Goal: Transaction & Acquisition: Purchase product/service

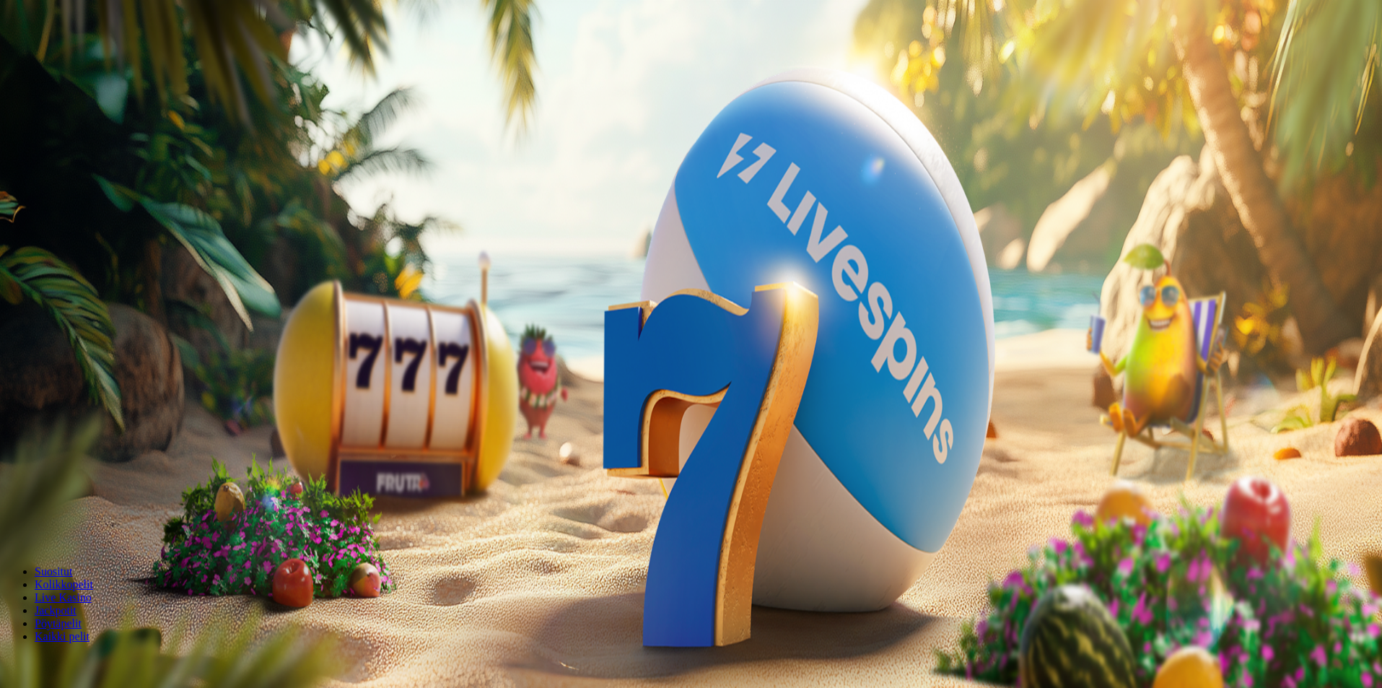
click at [44, 58] on span "Talletus" at bounding box center [28, 52] width 32 height 11
click at [108, 339] on input "***" at bounding box center [57, 346] width 102 height 14
type input "*"
type input "***"
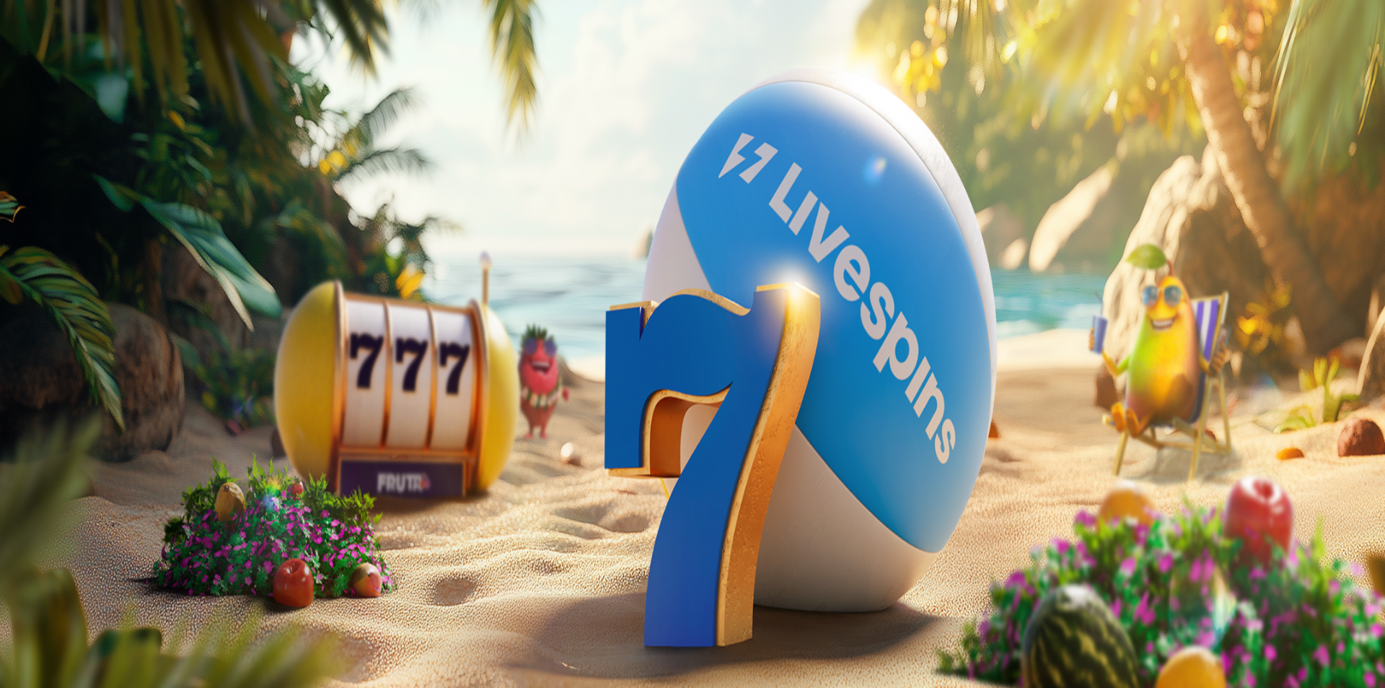
click at [98, 369] on span "TALLETA JA PELAA" at bounding box center [55, 374] width 87 height 11
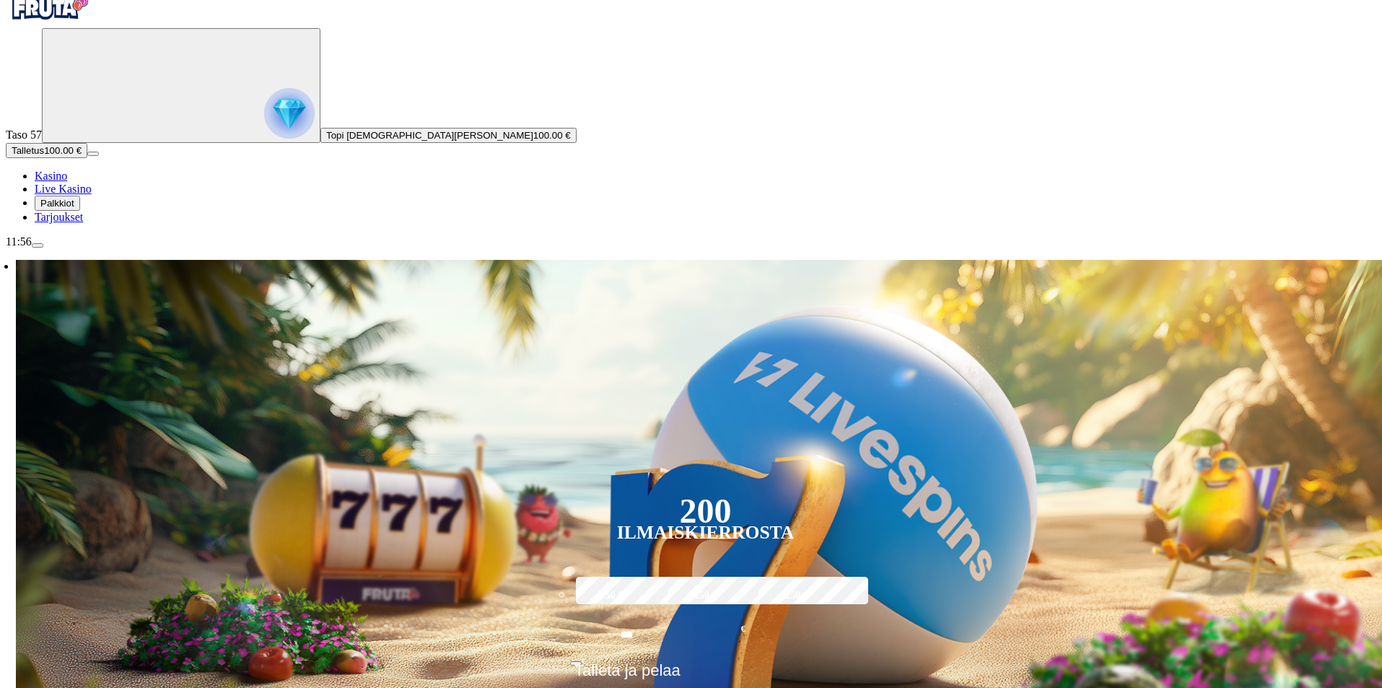
scroll to position [216, 0]
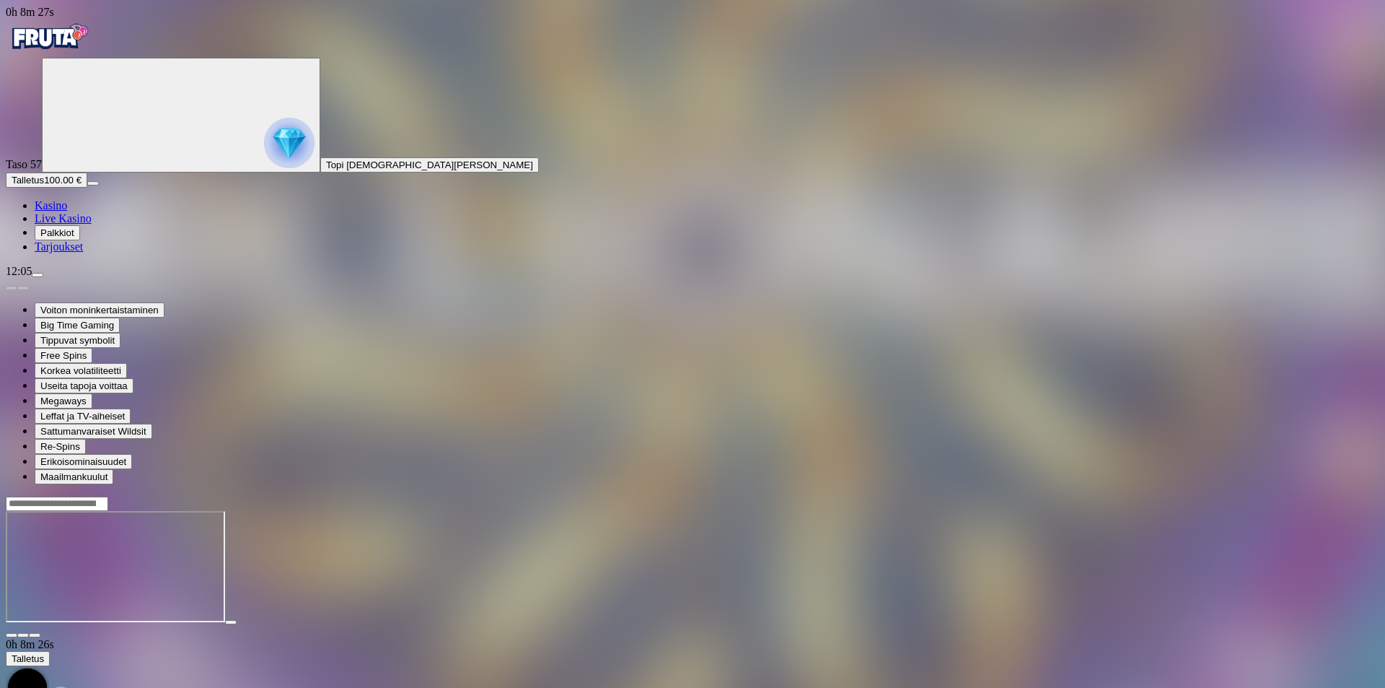
click at [12, 635] on span "close icon" at bounding box center [12, 635] width 0 height 0
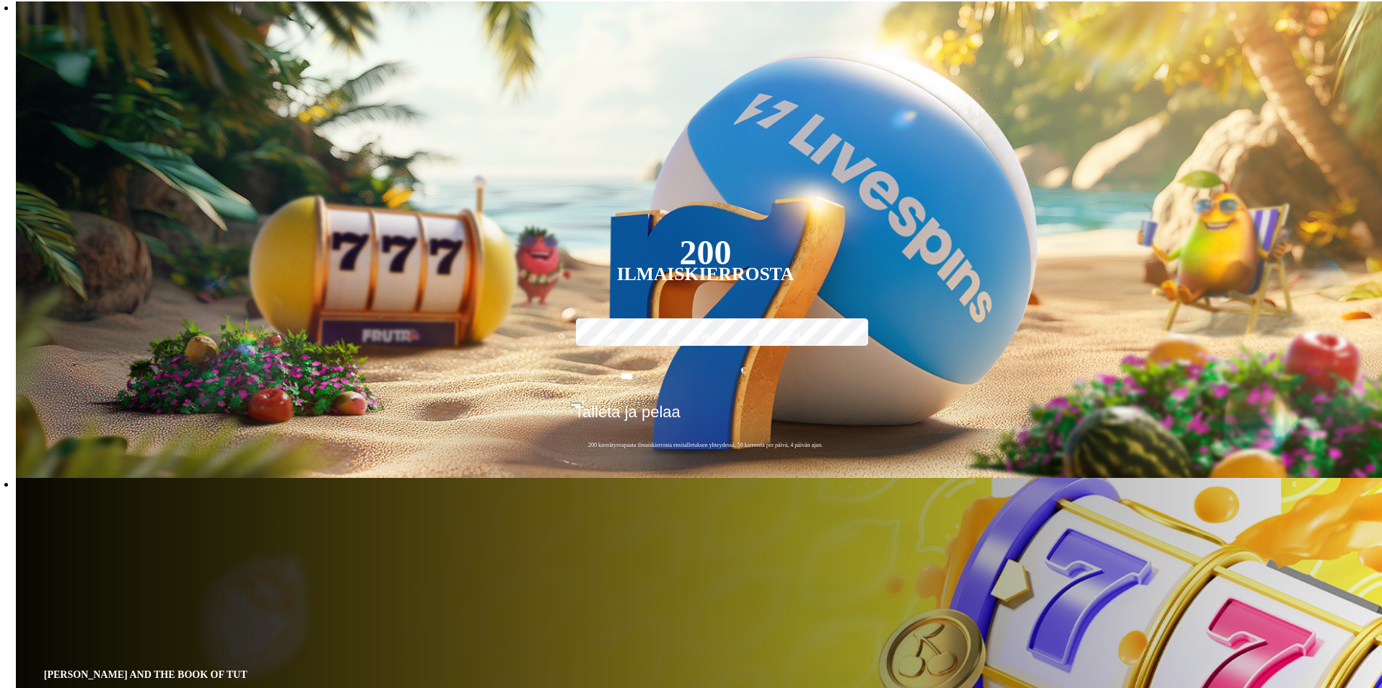
scroll to position [289, 0]
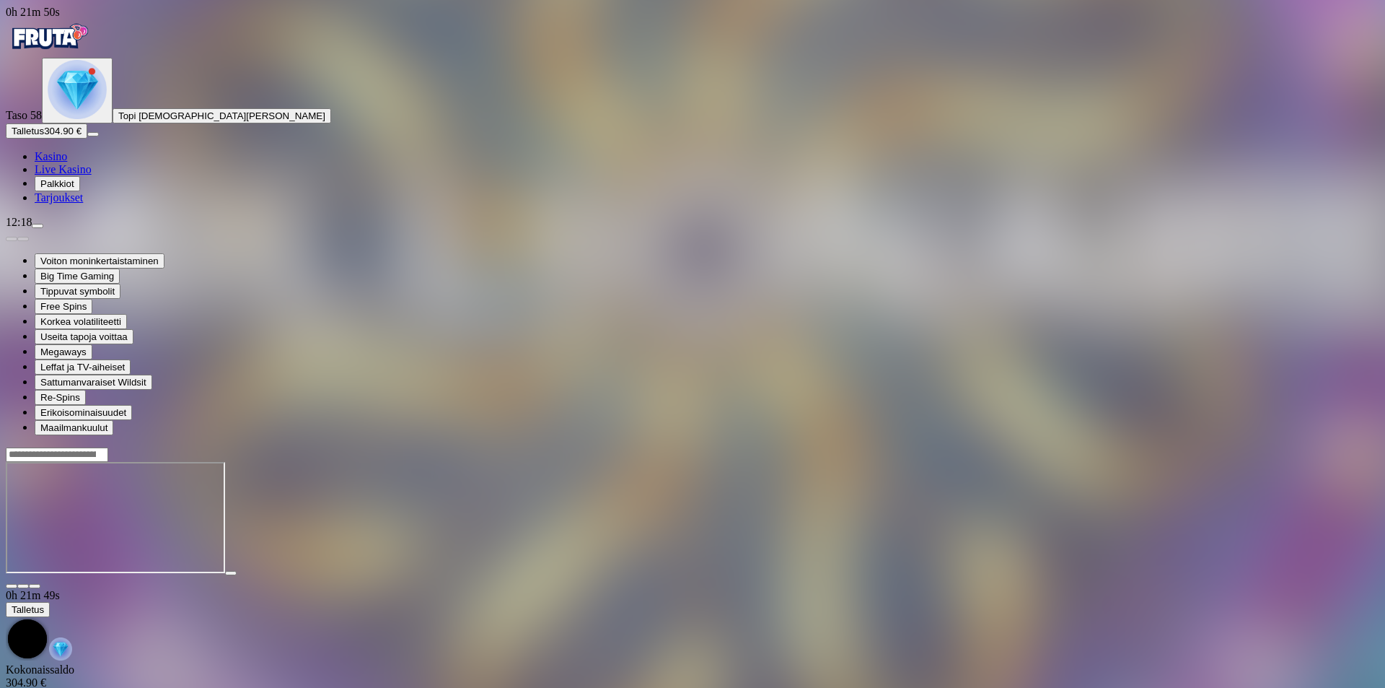
click at [12, 586] on span "close icon" at bounding box center [12, 586] width 0 height 0
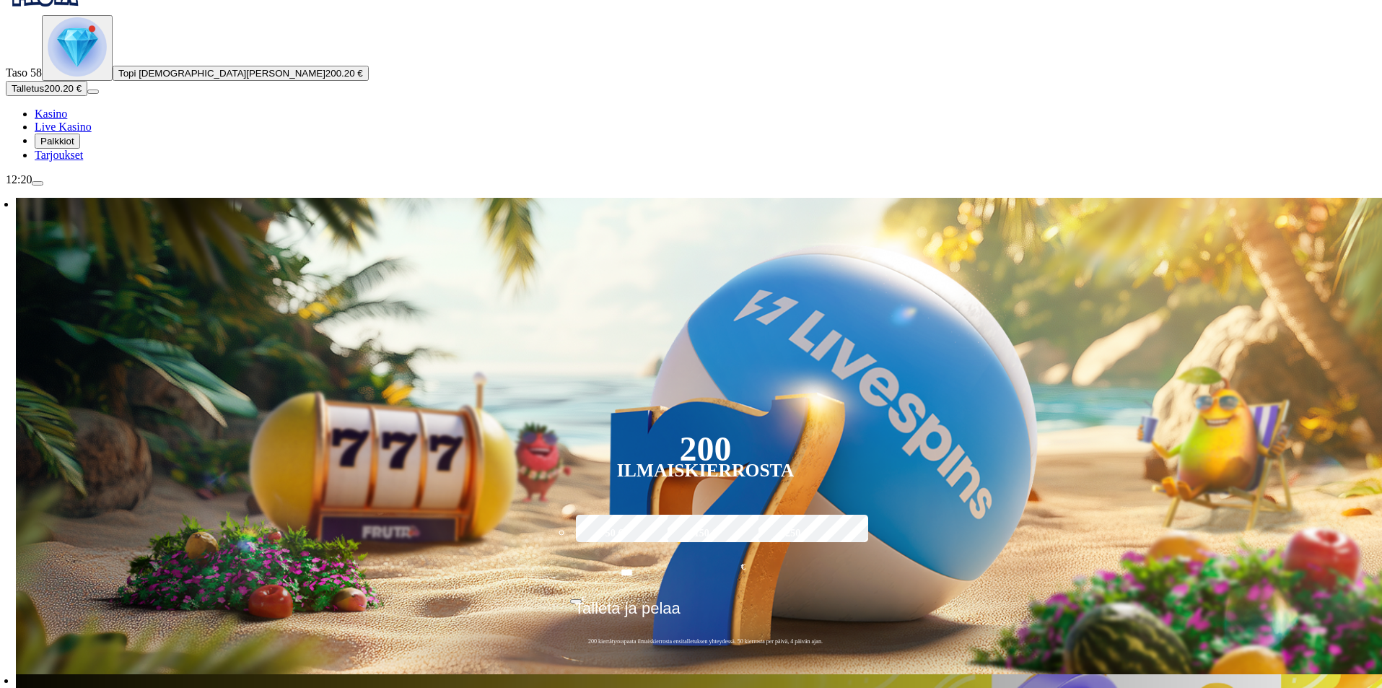
scroll to position [216, 0]
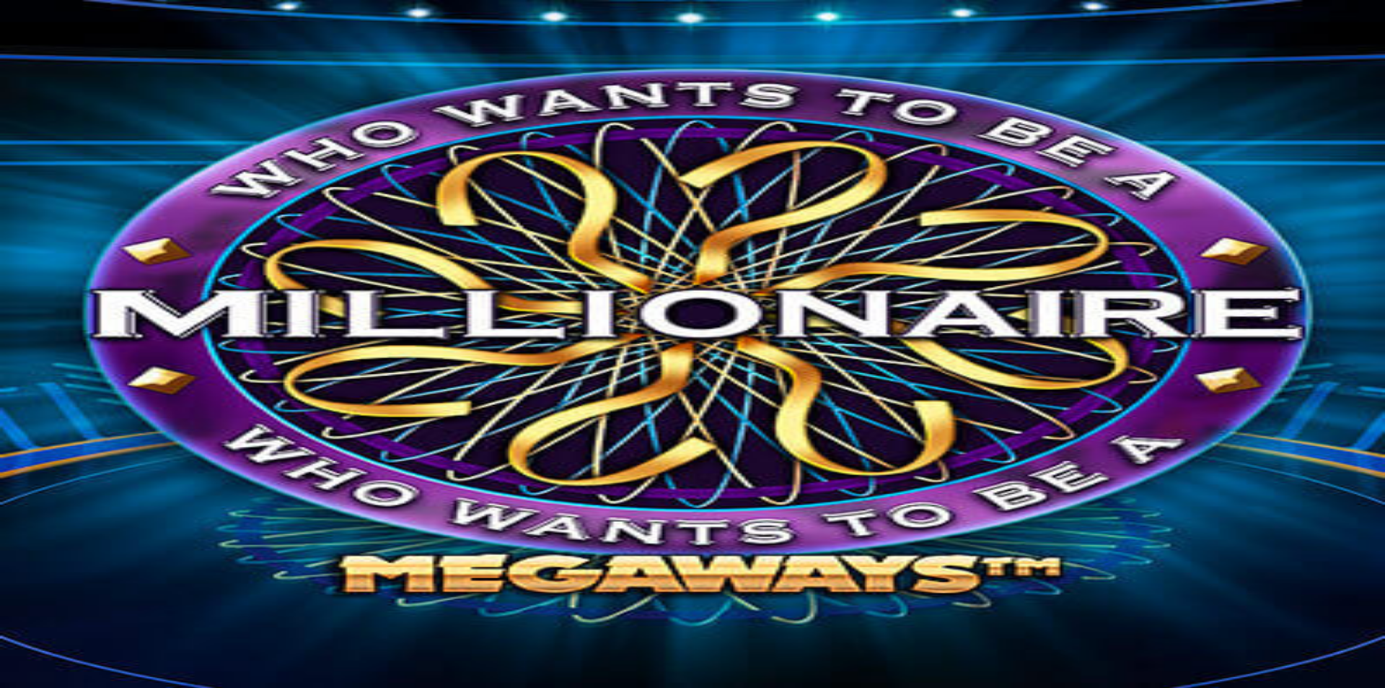
click at [12, 586] on span "close icon" at bounding box center [12, 586] width 0 height 0
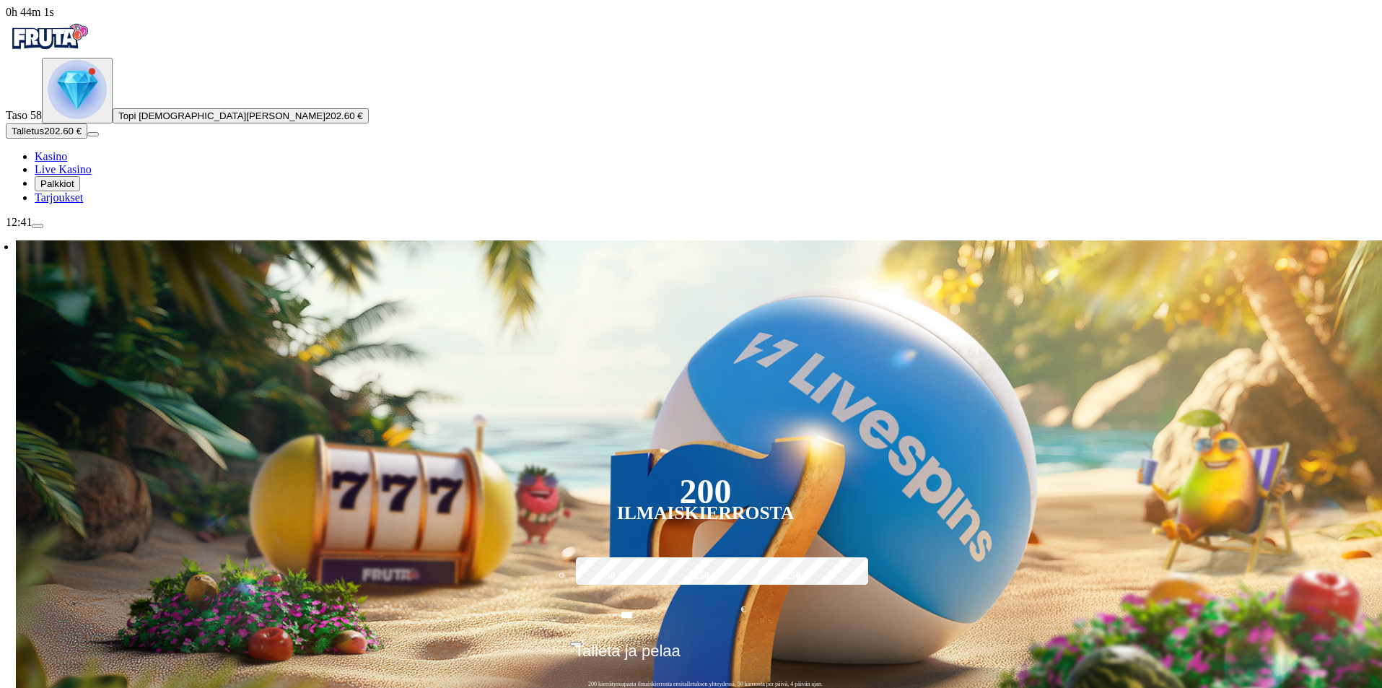
click at [118, 121] on span "Topi [DEMOGRAPHIC_DATA][PERSON_NAME]" at bounding box center [221, 115] width 207 height 11
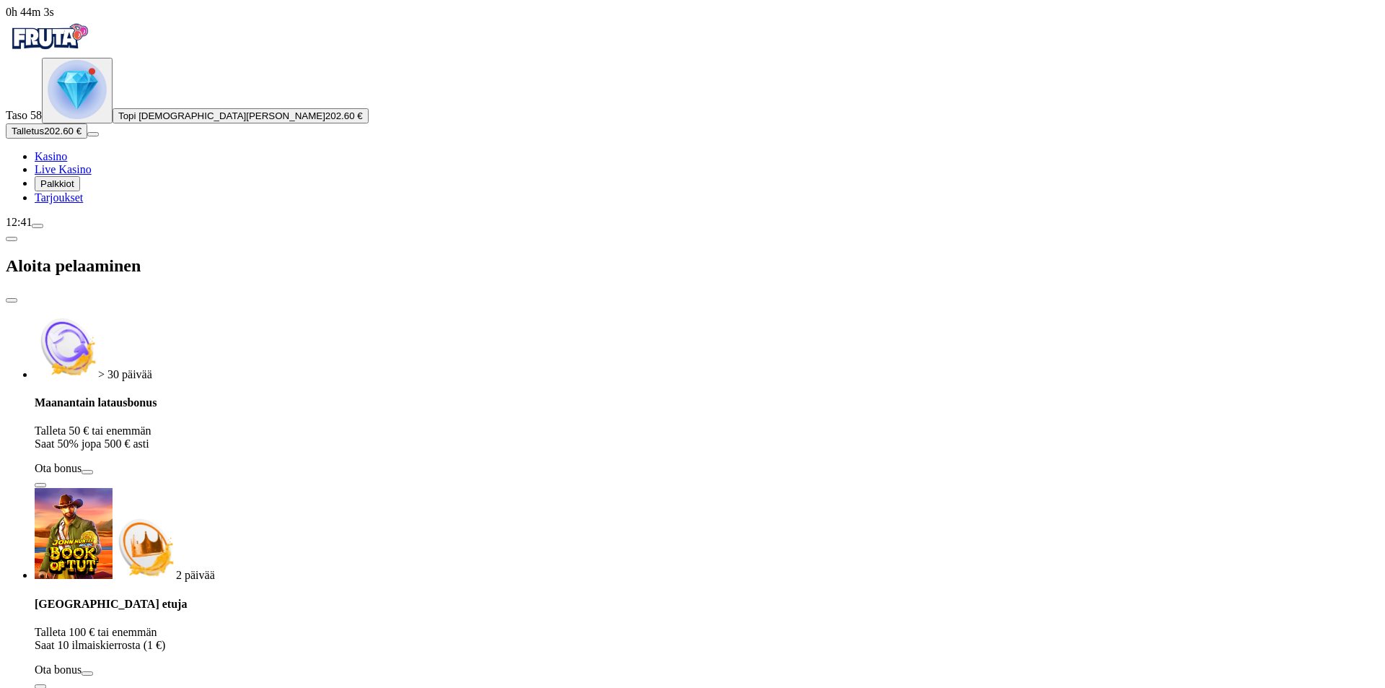
click at [67, 162] on span "Kasino" at bounding box center [51, 156] width 32 height 12
click at [87, 55] on img "Primary" at bounding box center [49, 37] width 87 height 36
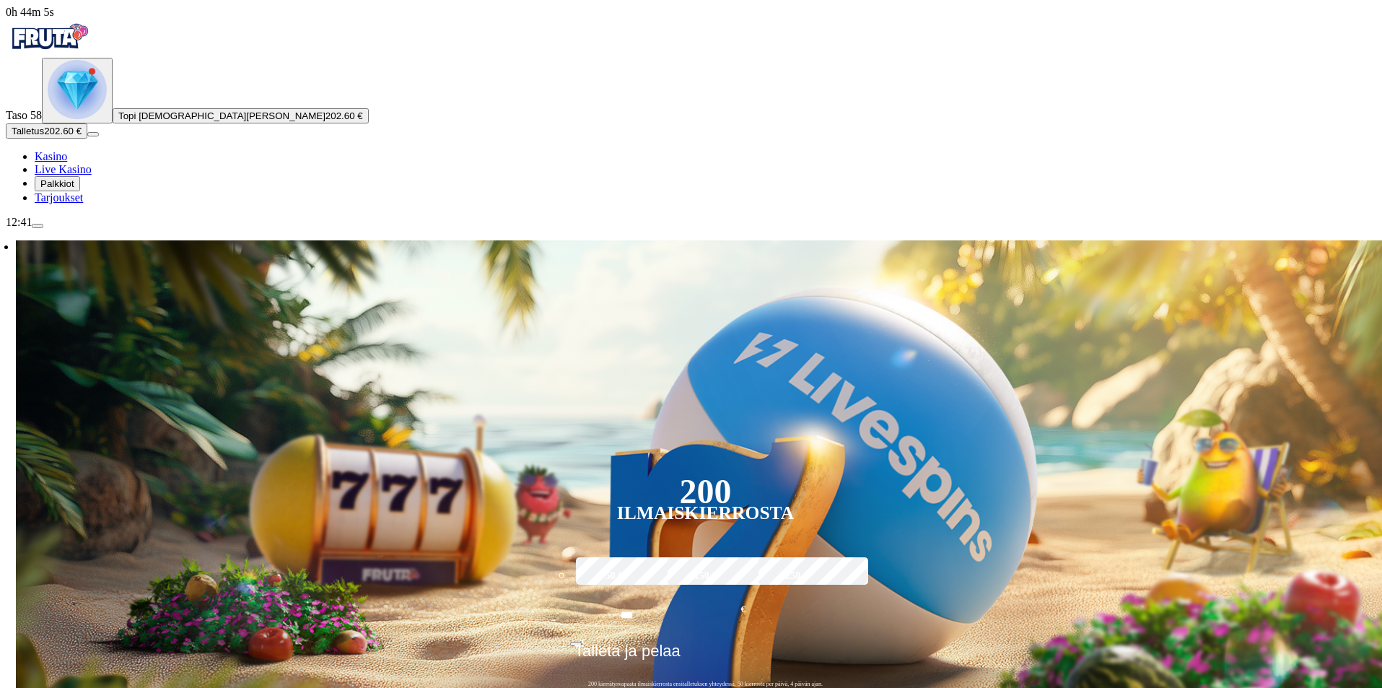
click at [87, 55] on img "Primary" at bounding box center [49, 37] width 87 height 36
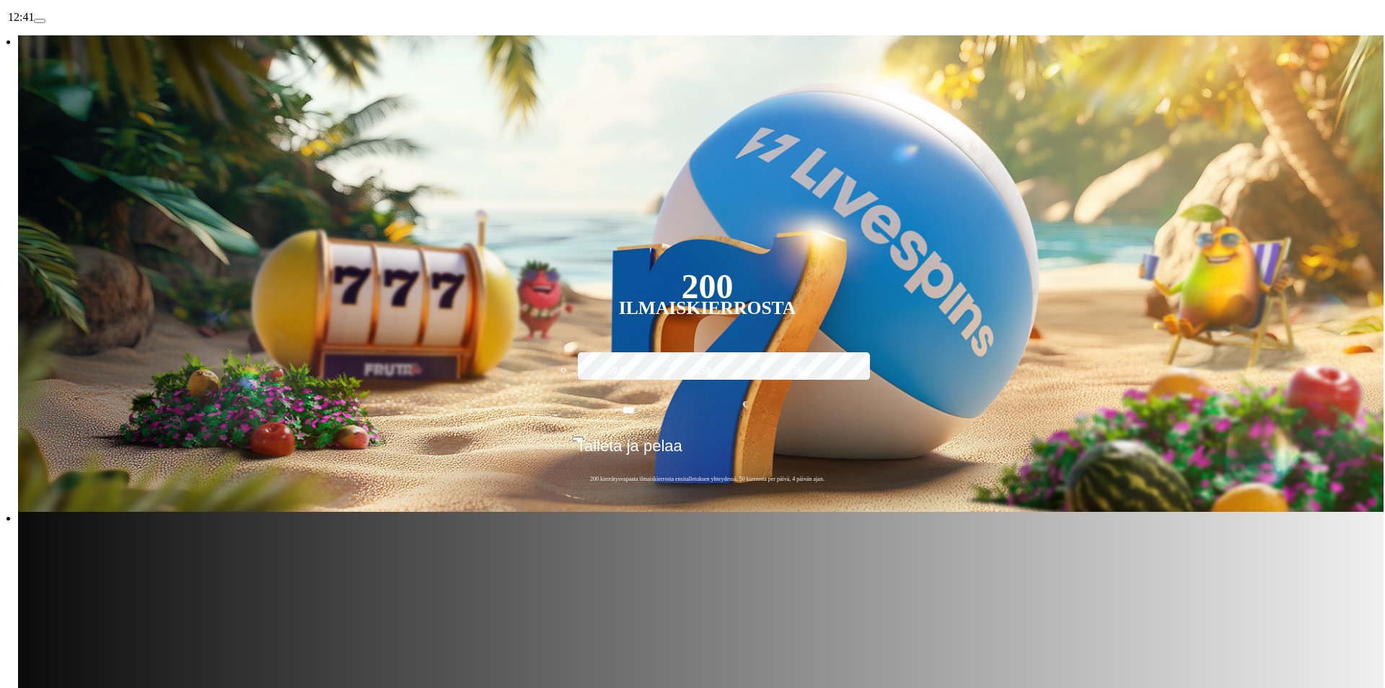
scroll to position [216, 0]
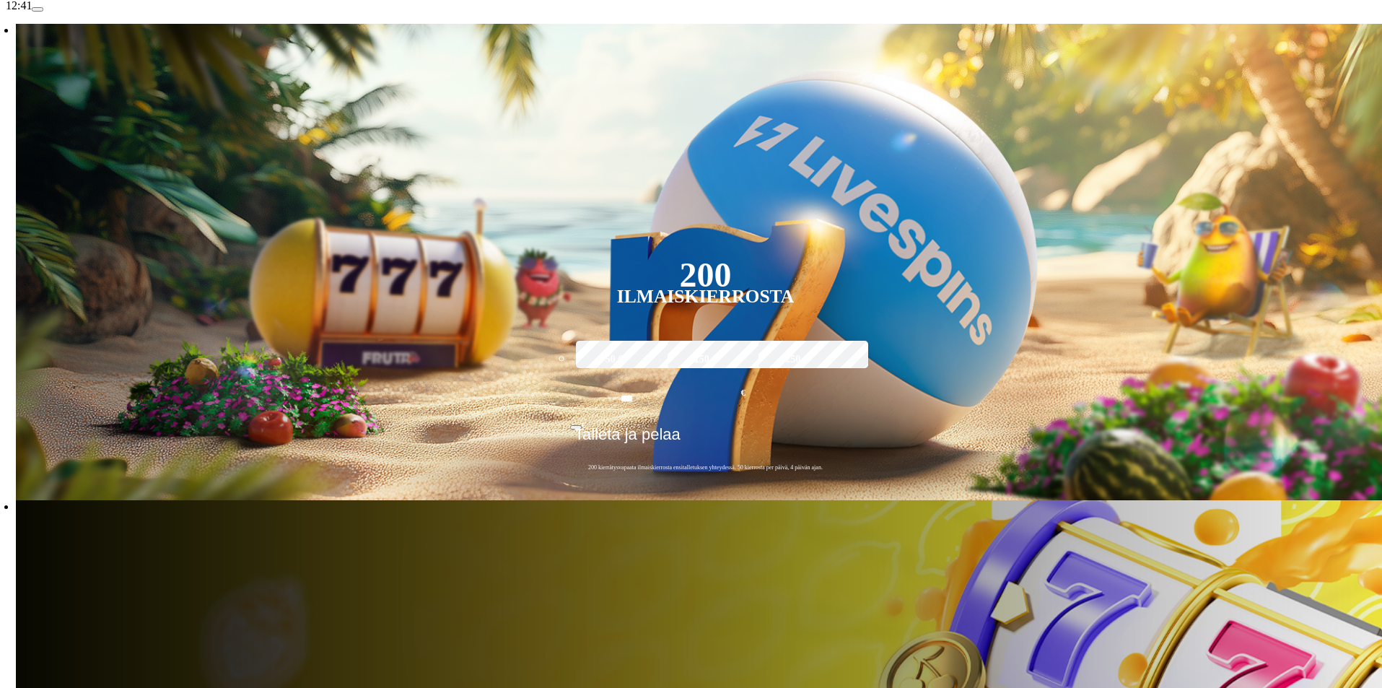
click at [38, 9] on span "menu icon" at bounding box center [38, 9] width 0 height 0
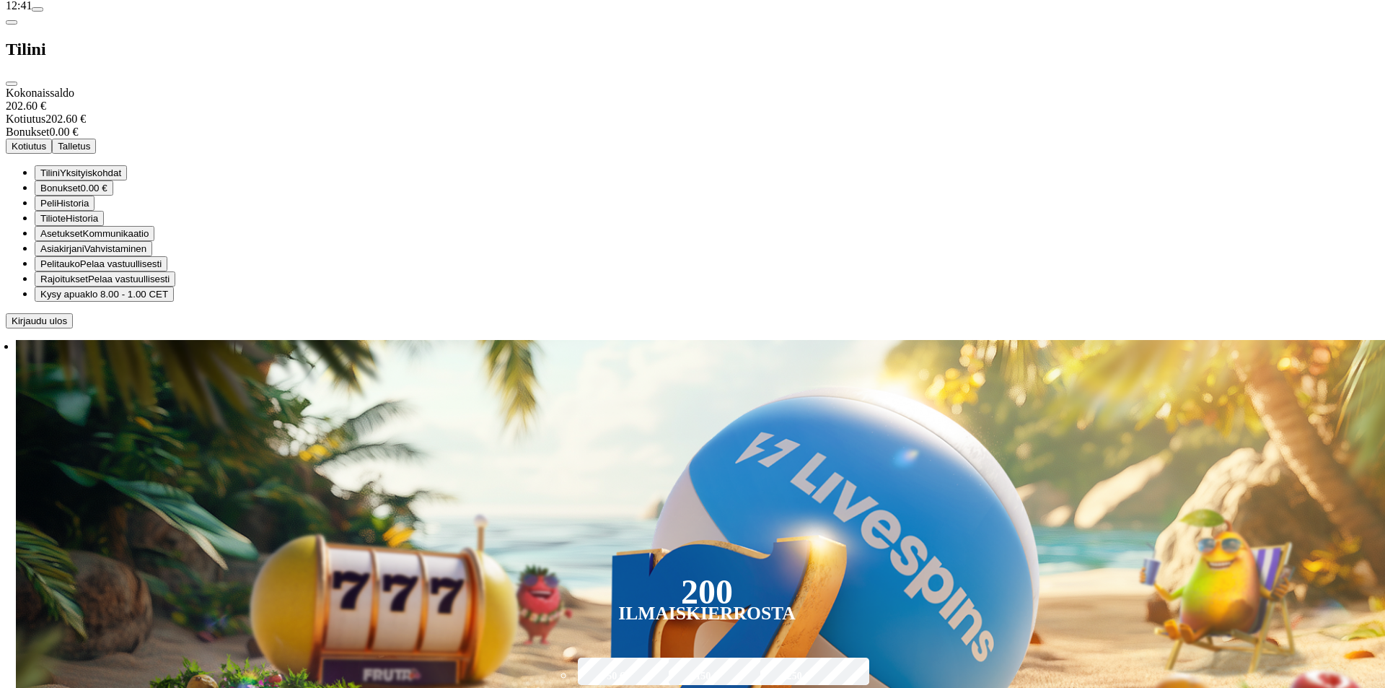
click at [52, 154] on button "Kotiutus" at bounding box center [29, 146] width 46 height 15
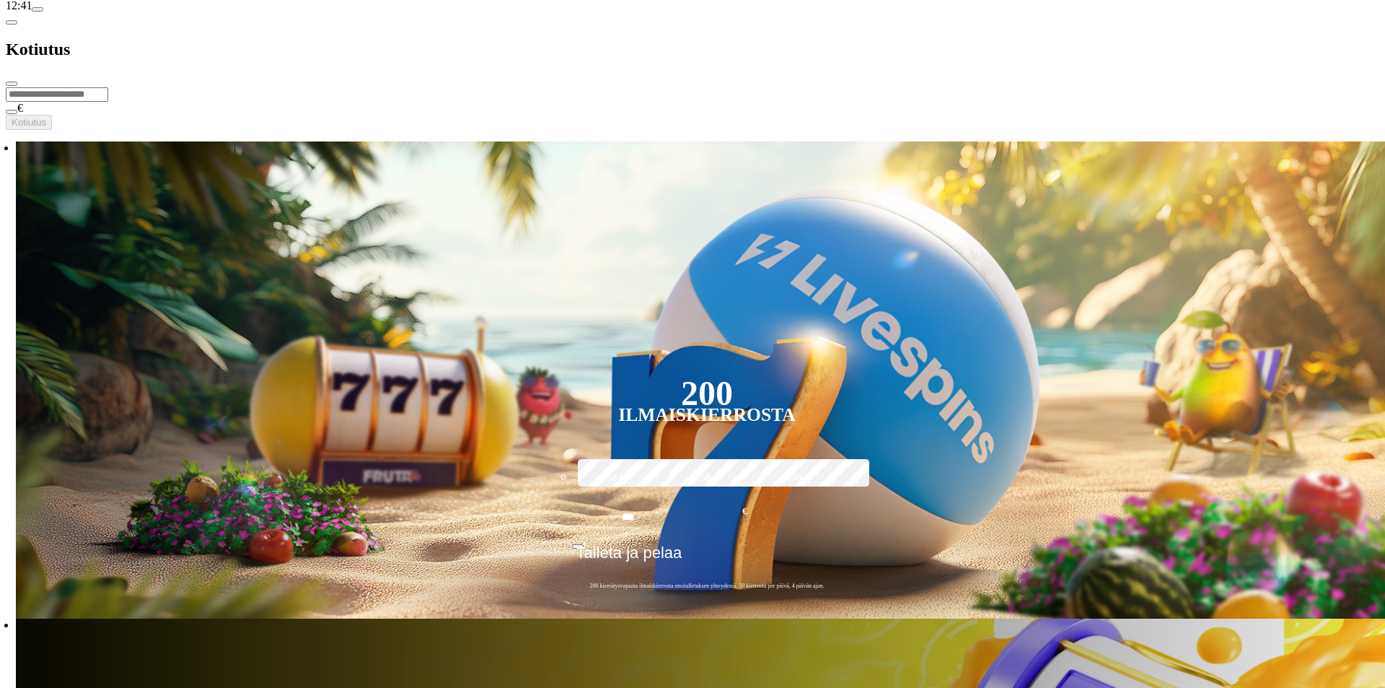
click at [108, 87] on input "number" at bounding box center [57, 94] width 102 height 14
type input "******"
click at [46, 117] on span "Kotiutus" at bounding box center [29, 122] width 35 height 11
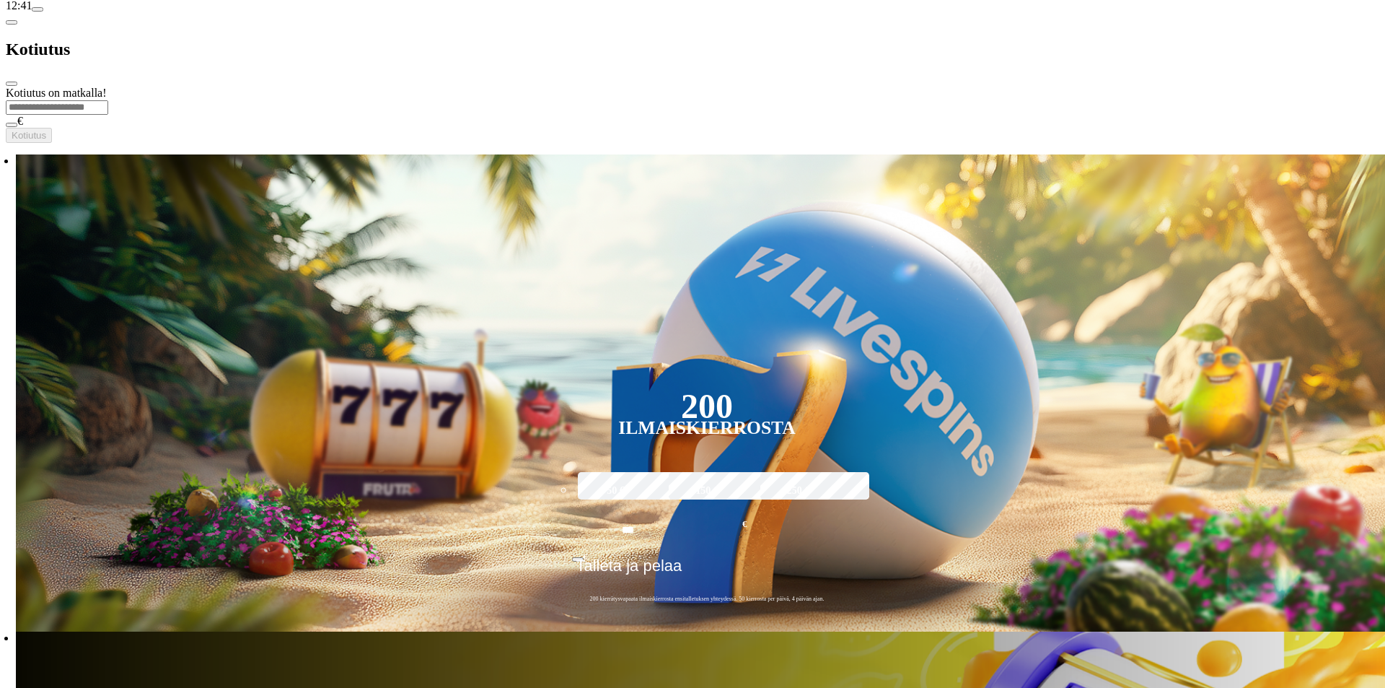
click at [12, 84] on span "close icon" at bounding box center [12, 84] width 0 height 0
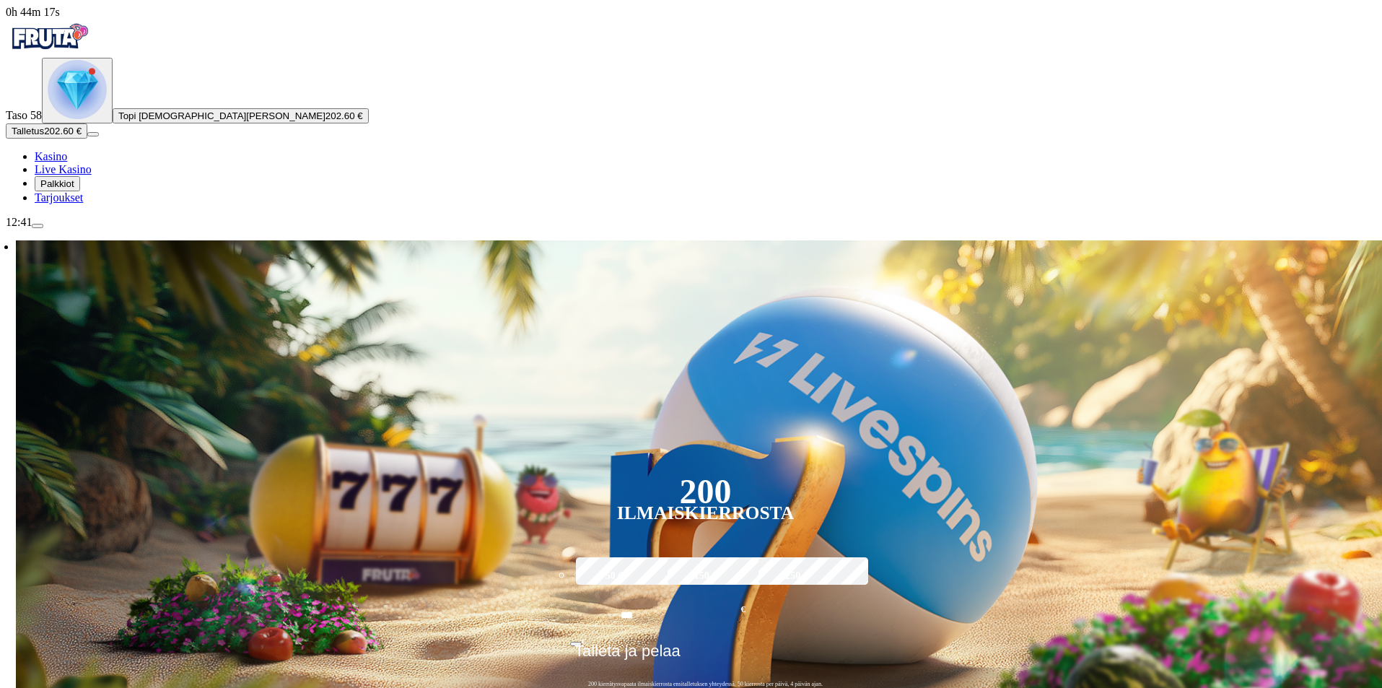
scroll to position [84, 0]
